Goal: Book appointment/travel/reservation

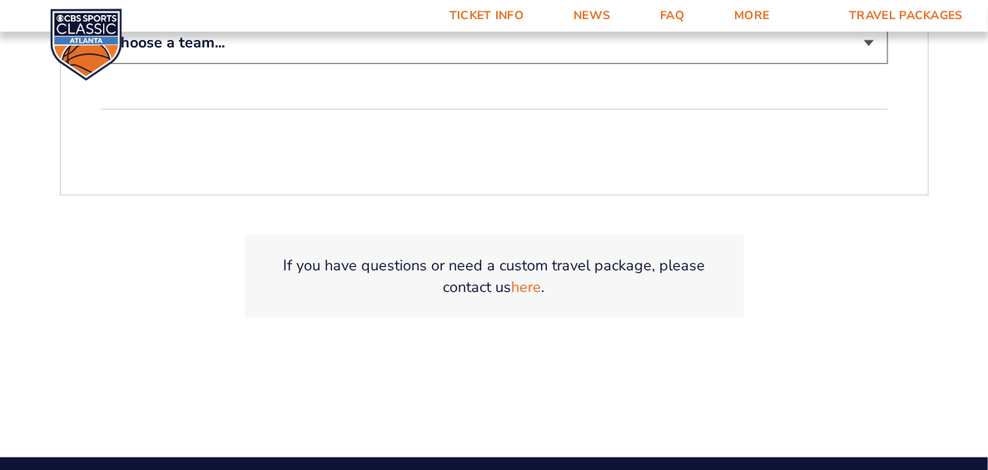
scroll to position [249, 0]
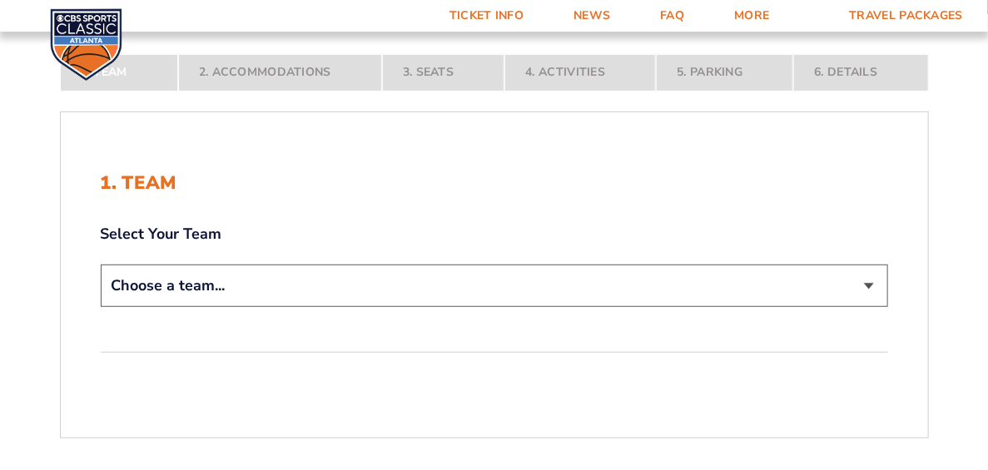
click at [269, 271] on select "Choose a team... [US_STATE] Wildcats [US_STATE] State Buckeyes [US_STATE] Tar H…" at bounding box center [495, 286] width 788 height 42
select select "12956"
click at [101, 307] on select "Choose a team... [US_STATE] Wildcats [US_STATE] State Buckeyes [US_STATE] Tar H…" at bounding box center [495, 286] width 788 height 42
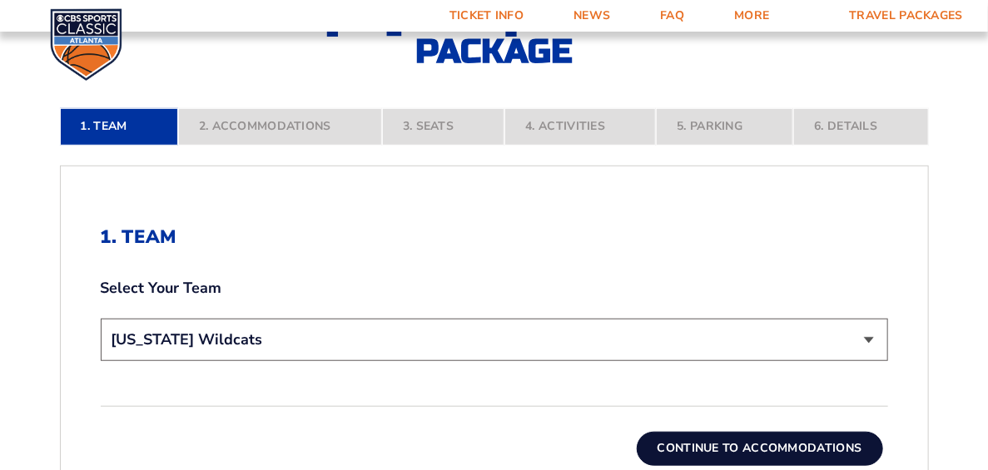
scroll to position [333, 0]
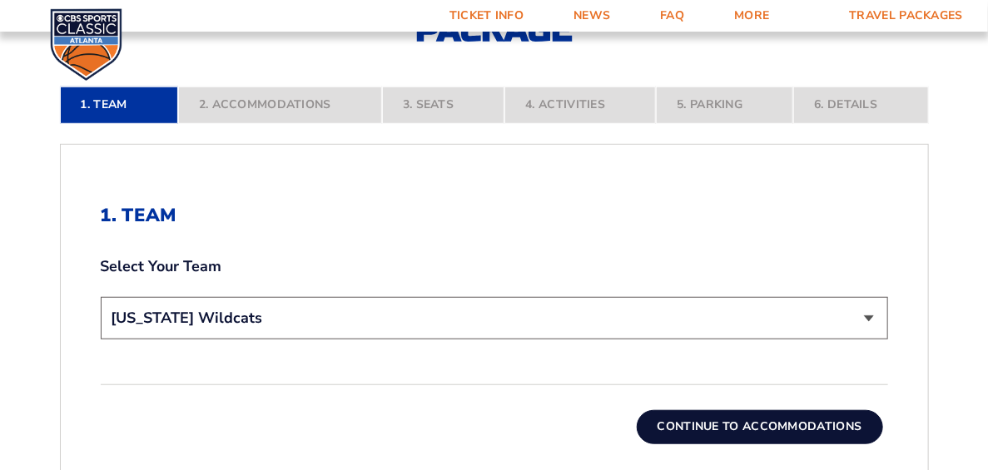
click at [712, 417] on button "Continue To Accommodations" at bounding box center [760, 426] width 246 height 33
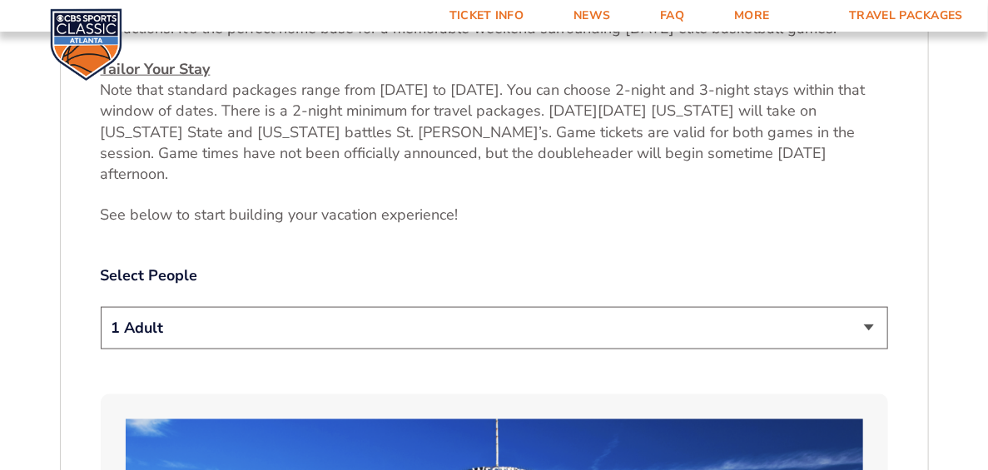
scroll to position [721, 0]
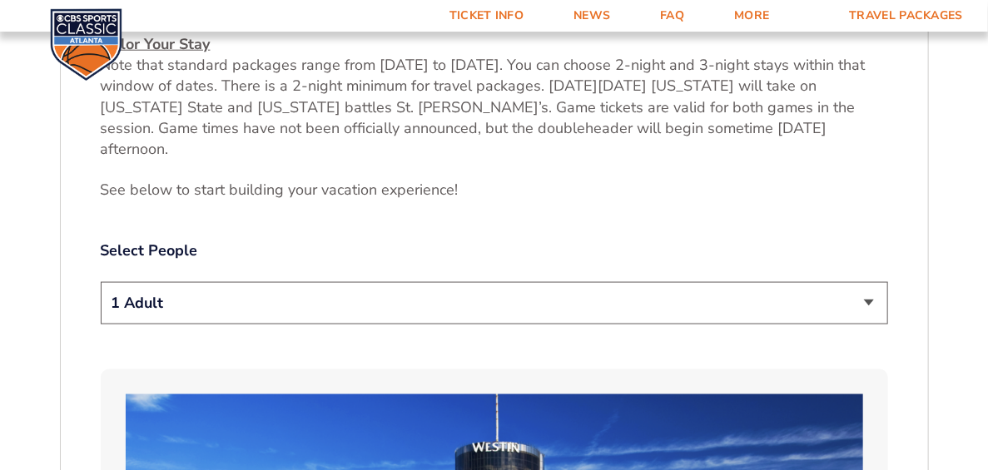
click at [361, 290] on select "1 Adult 2 Adults 3 Adults 4 Adults 2 Adults + 1 Child 2 Adults + 2 Children 2 A…" at bounding box center [495, 303] width 788 height 42
select select "2 Adults"
click at [101, 282] on select "1 Adult 2 Adults 3 Adults 4 Adults 2 Adults + 1 Child 2 Adults + 2 Children 2 A…" at bounding box center [495, 303] width 788 height 42
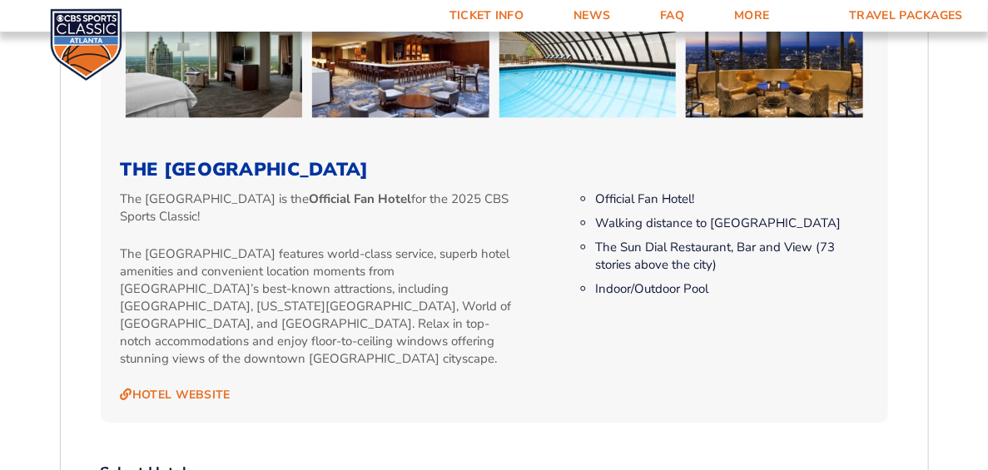
scroll to position [1803, 0]
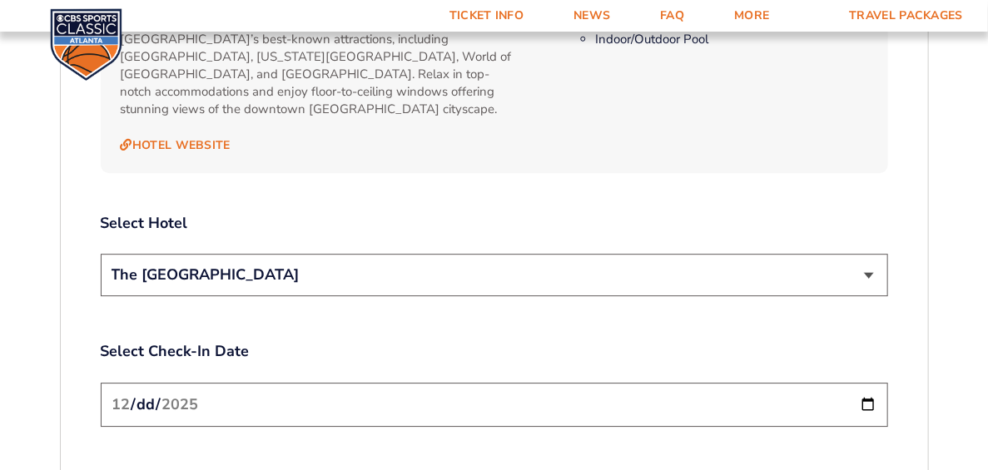
click at [321, 383] on input "[DATE]" at bounding box center [495, 405] width 788 height 44
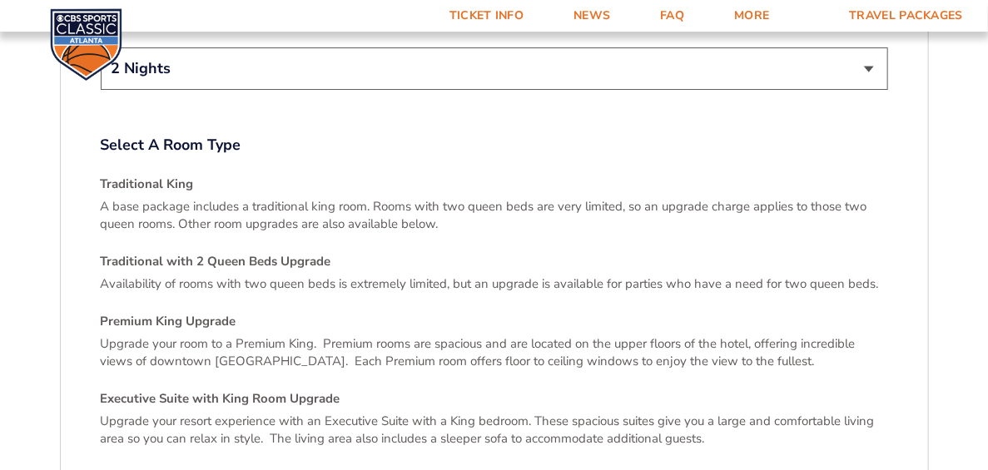
scroll to position [2303, 0]
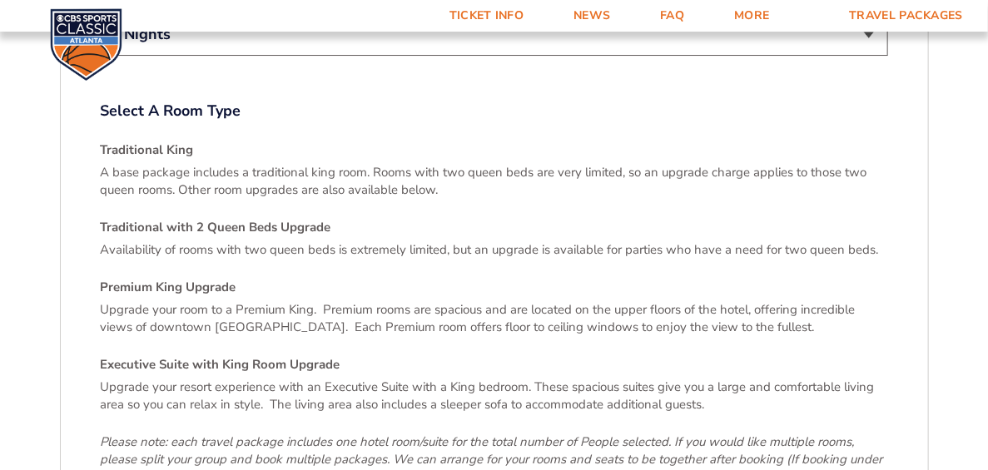
click at [127, 279] on h4 "Premium King Upgrade" at bounding box center [495, 287] width 788 height 17
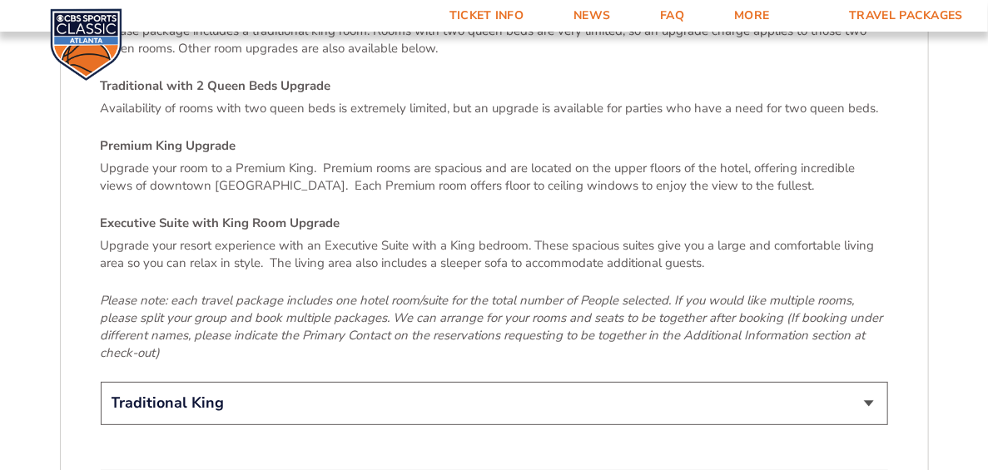
scroll to position [2469, 0]
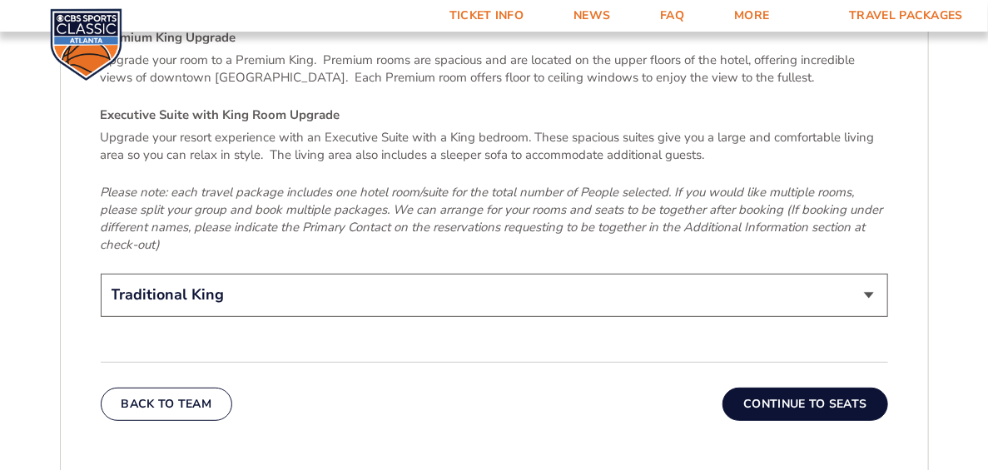
click at [768, 388] on button "Continue To Seats" at bounding box center [805, 404] width 165 height 33
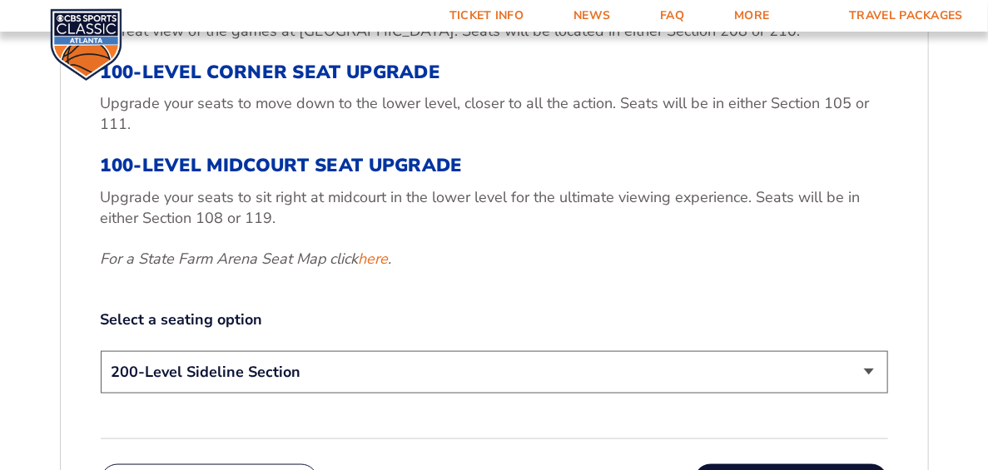
scroll to position [554, 0]
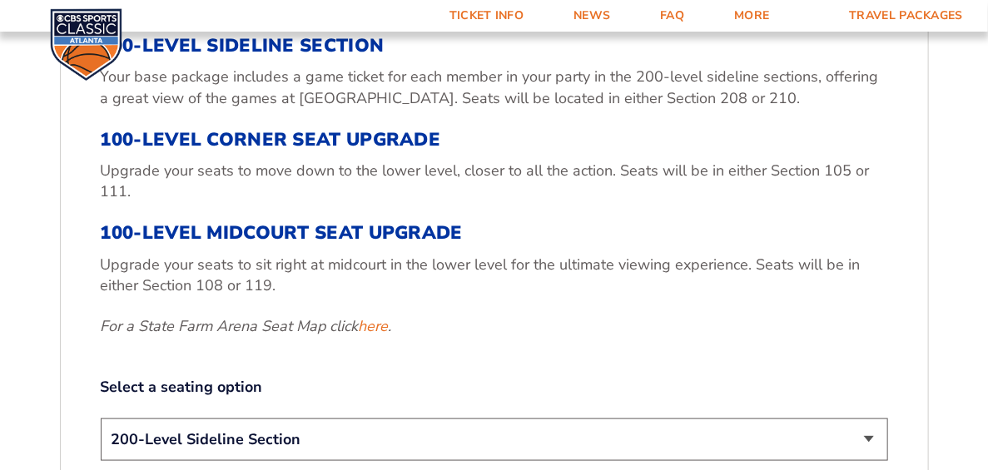
click at [181, 437] on select "200-Level Sideline Section 100-Level Corner Seat Upgrade (+$120 per person) 100…" at bounding box center [495, 440] width 788 height 42
select select "100-Level Corner Seat Upgrade"
click at [101, 419] on select "200-Level Sideline Section 100-Level Corner Seat Upgrade (+$120 per person) 100…" at bounding box center [495, 440] width 788 height 42
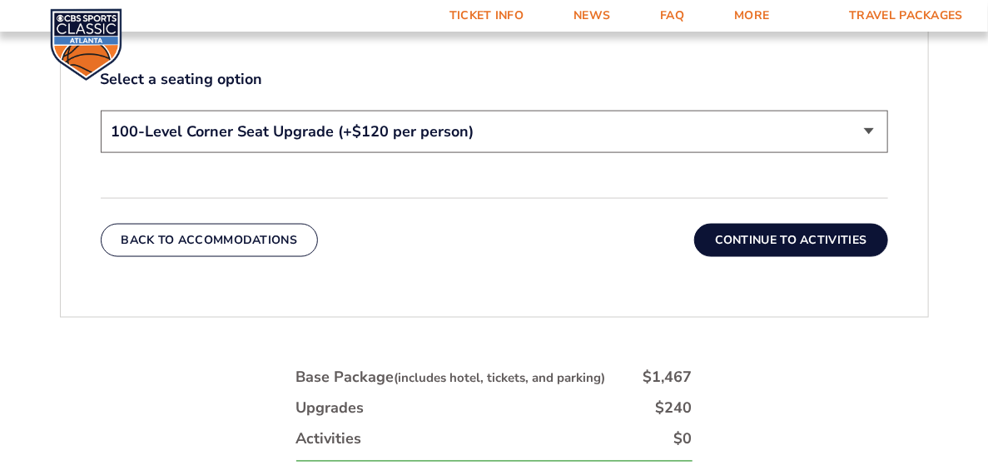
scroll to position [888, 0]
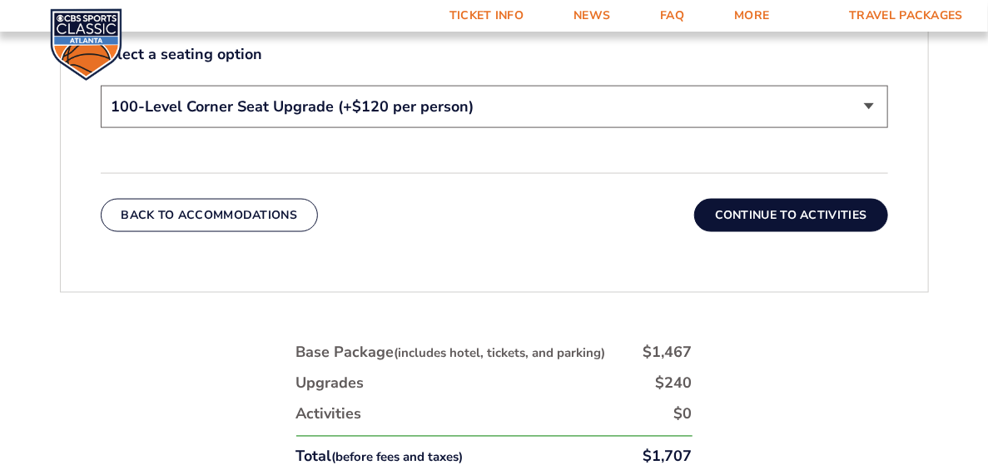
click at [742, 210] on button "Continue To Activities" at bounding box center [791, 215] width 194 height 33
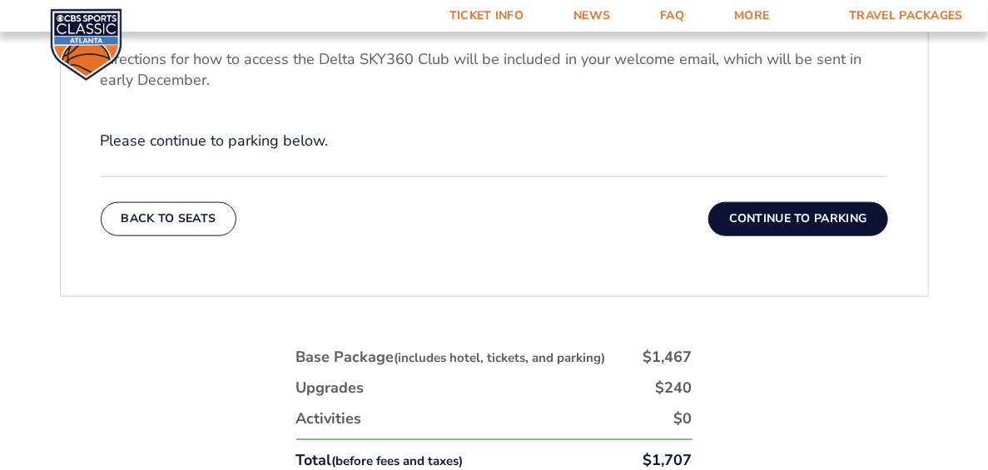
scroll to position [721, 0]
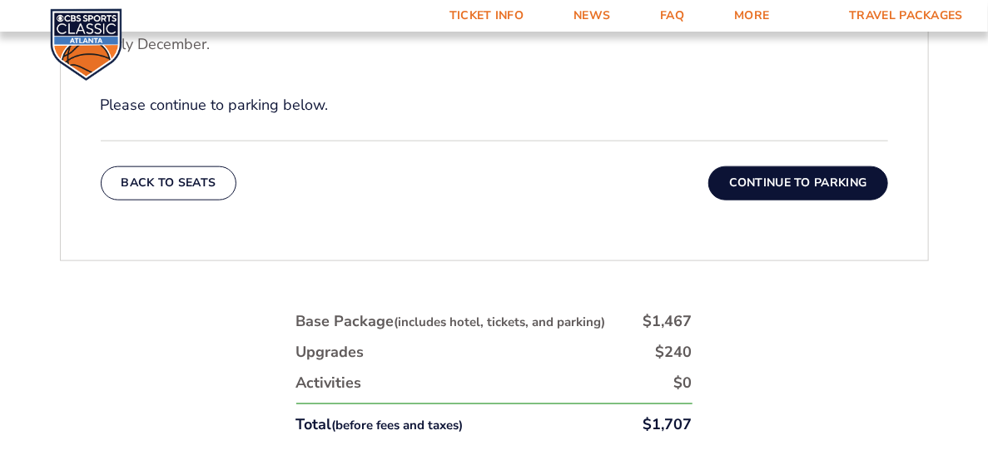
click at [800, 179] on button "Continue To Parking" at bounding box center [799, 183] width 180 height 33
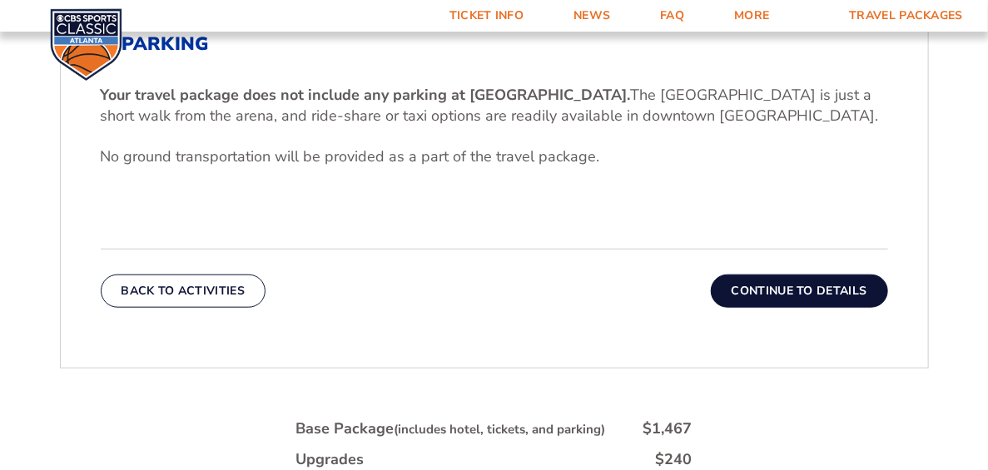
scroll to position [554, 0]
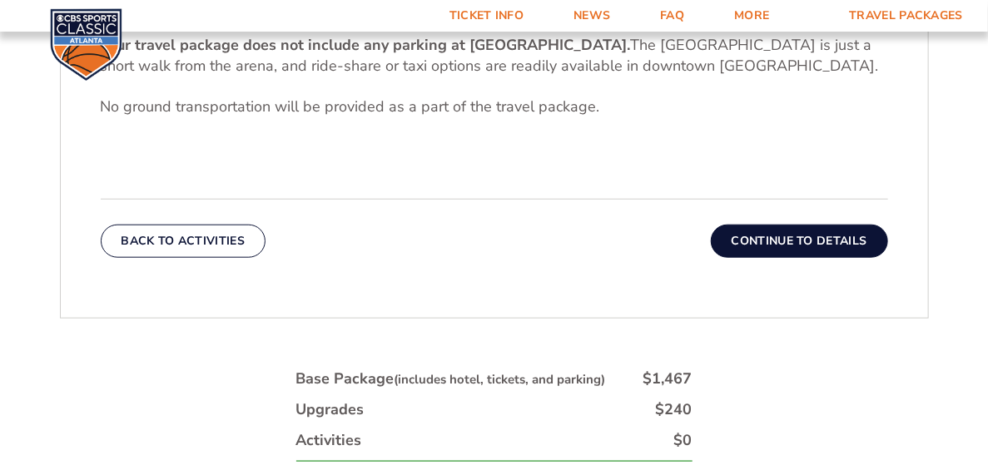
click at [401, 143] on p at bounding box center [495, 148] width 788 height 21
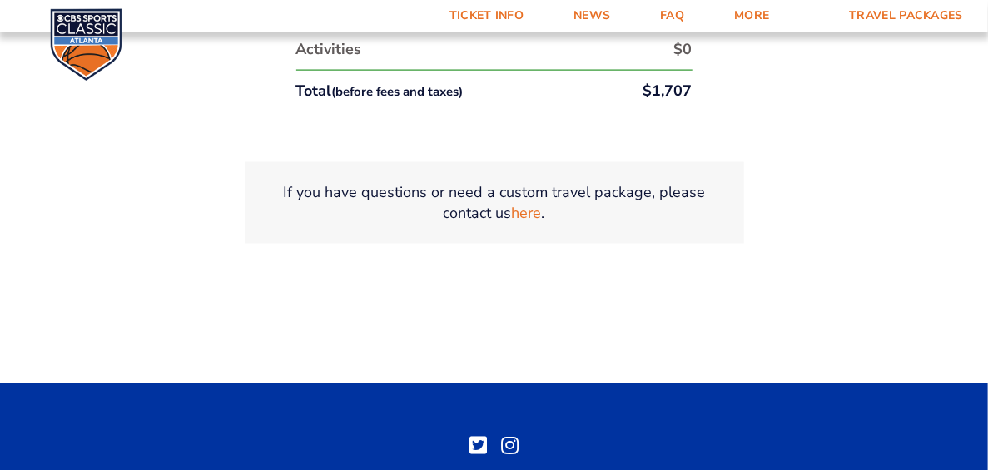
scroll to position [970, 0]
